Goal: Obtain resource: Download file/media

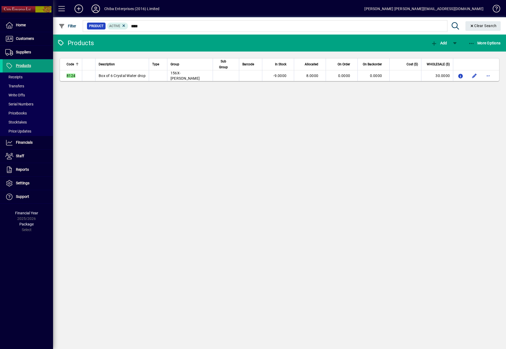
click at [23, 64] on span "Products" at bounding box center [23, 65] width 15 height 4
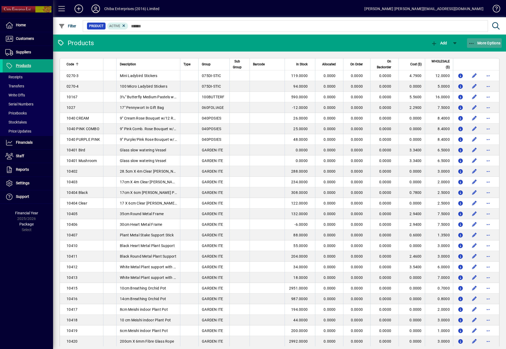
click at [471, 39] on span "button" at bounding box center [484, 43] width 35 height 13
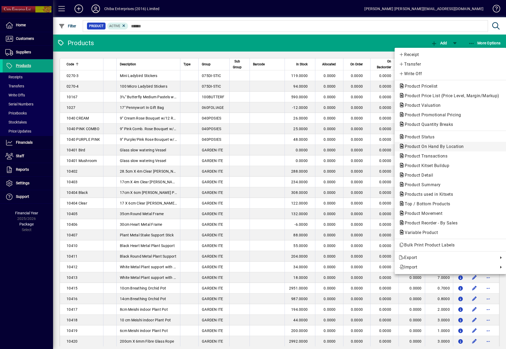
click at [458, 148] on span "Product On Hand By Location" at bounding box center [433, 146] width 68 height 5
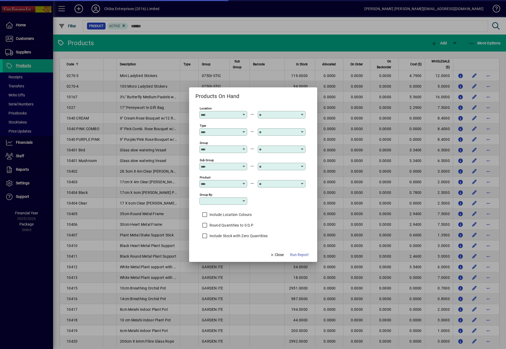
click at [243, 112] on icon at bounding box center [244, 112] width 4 height 0
click at [214, 135] on div "Central" at bounding box center [209, 135] width 13 height 6
type input "*******"
click at [246, 146] on div "Group" at bounding box center [252, 148] width 106 height 17
click at [242, 147] on icon at bounding box center [244, 147] width 4 height 0
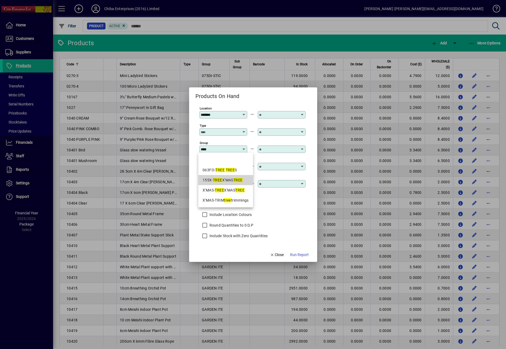
click at [234, 179] on div "155X- TREE X'MAS TREE" at bounding box center [226, 180] width 46 height 6
type input "**********"
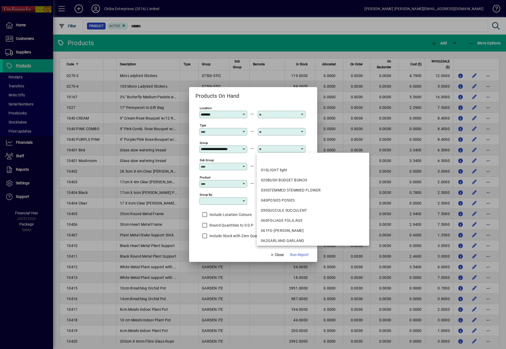
click at [286, 147] on input "text" at bounding box center [278, 149] width 39 height 4
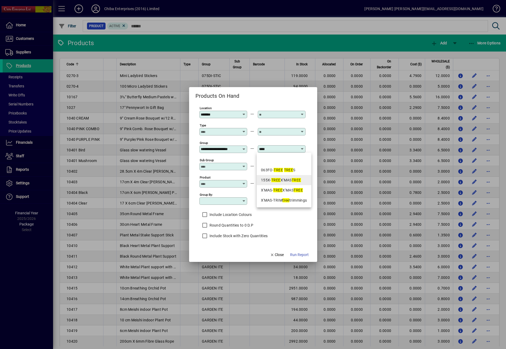
click at [279, 178] on em "TREE" at bounding box center [275, 180] width 9 height 4
type input "**********"
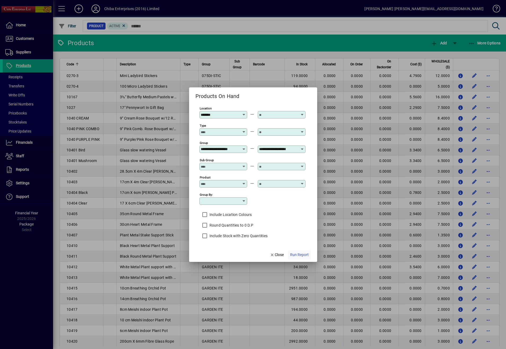
click at [304, 256] on span "Run Report" at bounding box center [299, 255] width 19 height 6
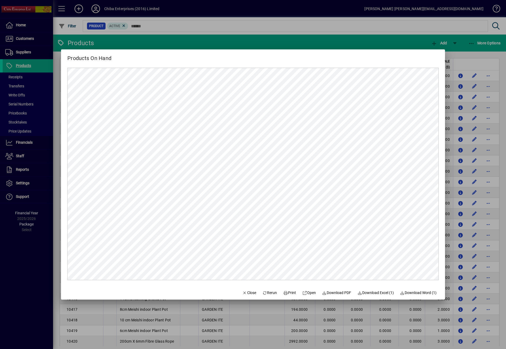
scroll to position [0, 0]
click at [378, 292] on span "Download Excel (1)" at bounding box center [376, 293] width 36 height 6
